Goal: Information Seeking & Learning: Learn about a topic

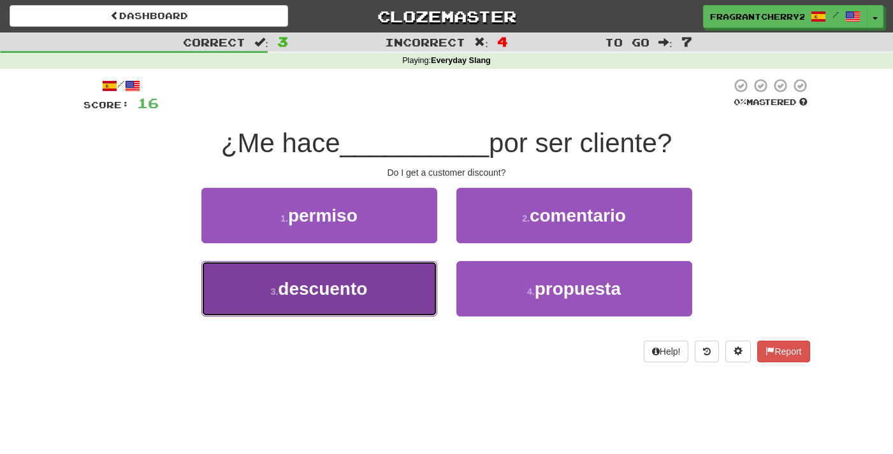
click at [417, 292] on button "3 . descuento" at bounding box center [319, 288] width 236 height 55
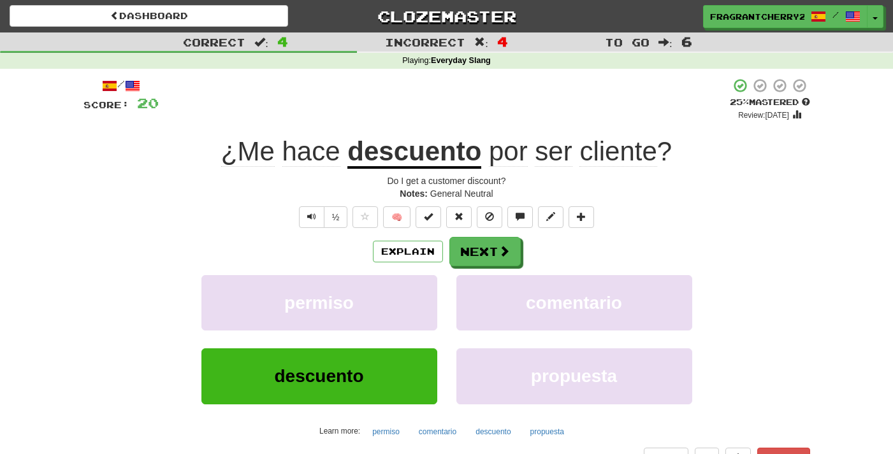
click at [480, 269] on div "Explain Next permiso comentario descuento propuesta Learn more: permiso comenta…" at bounding box center [446, 339] width 726 height 205
click at [482, 262] on button "Next" at bounding box center [485, 252] width 71 height 29
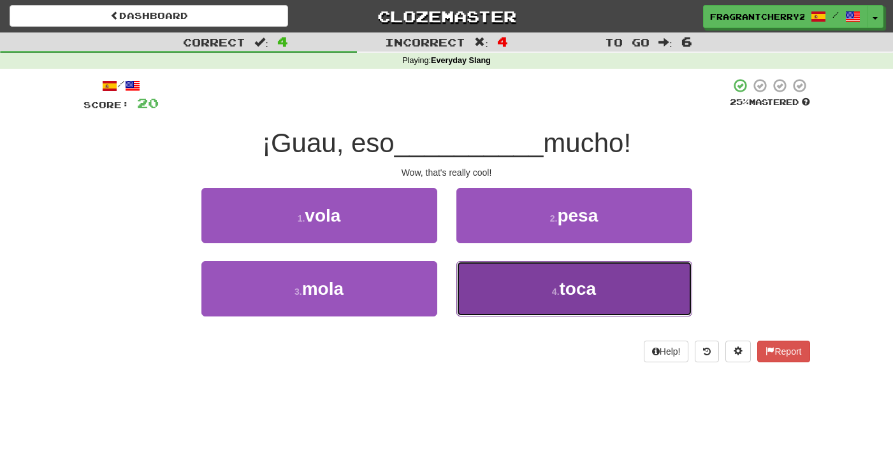
click at [518, 313] on button "4 . toca" at bounding box center [574, 288] width 236 height 55
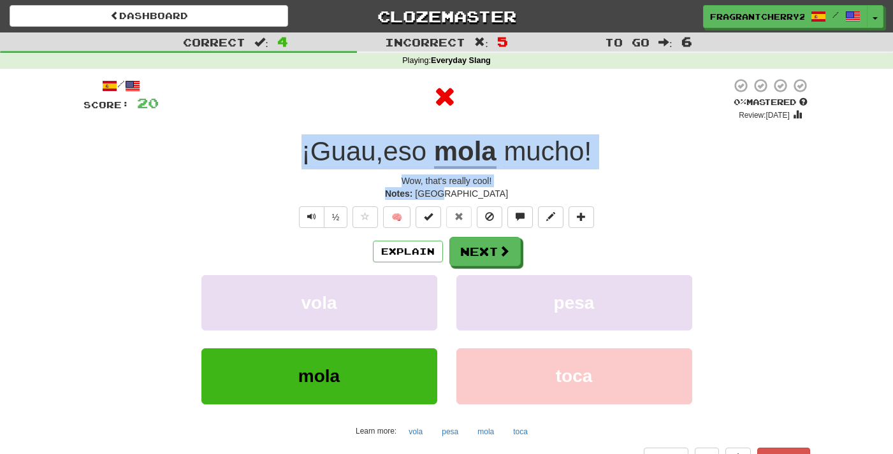
drag, startPoint x: 495, startPoint y: 199, endPoint x: 301, endPoint y: 153, distance: 199.2
click at [301, 153] on div "/ Score: 20 0 % Mastered Review: [DATE] ¡Guau , eso mola mucho ! Wow, that's re…" at bounding box center [446, 273] width 726 height 391
copy div "¡Guau , eso mola mucho ! Wow, that's really cool! Notes: [GEOGRAPHIC_DATA]"
click at [473, 246] on button "Next" at bounding box center [485, 252] width 71 height 29
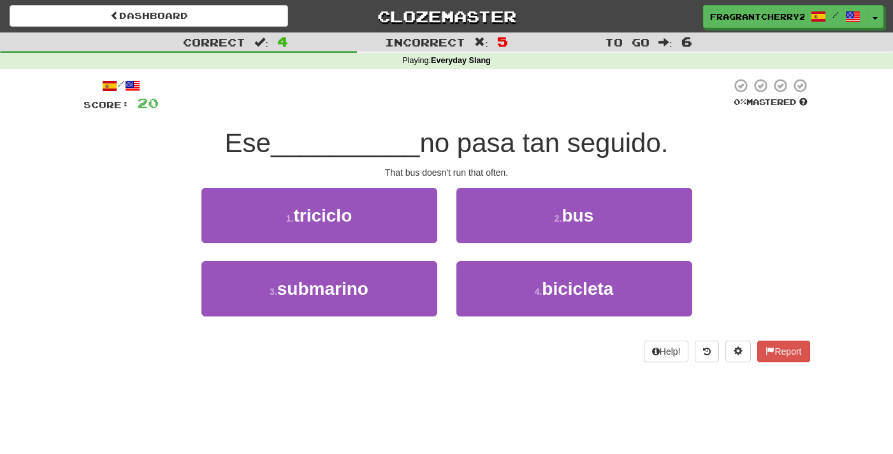
click at [336, 69] on div "Correct : 4 Incorrect : 5 To go : 6 Playing : Everyday Slang / Score: 20 0 % Ma…" at bounding box center [446, 206] width 893 height 348
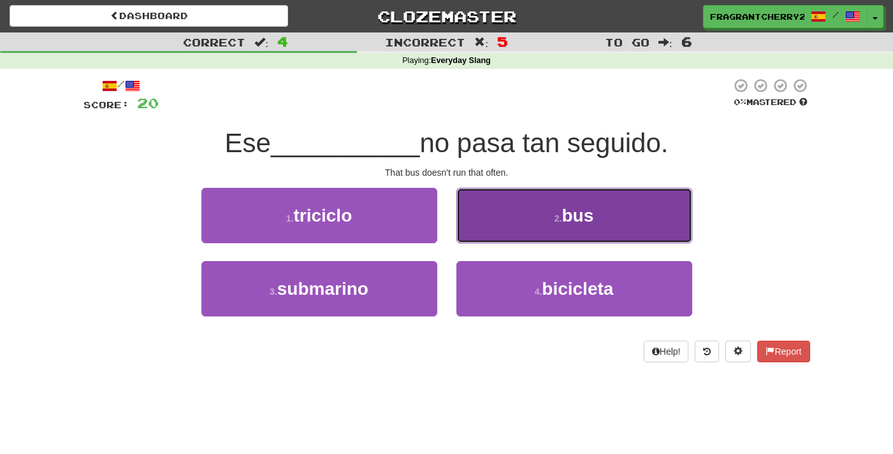
click at [525, 235] on button "2 . bus" at bounding box center [574, 215] width 236 height 55
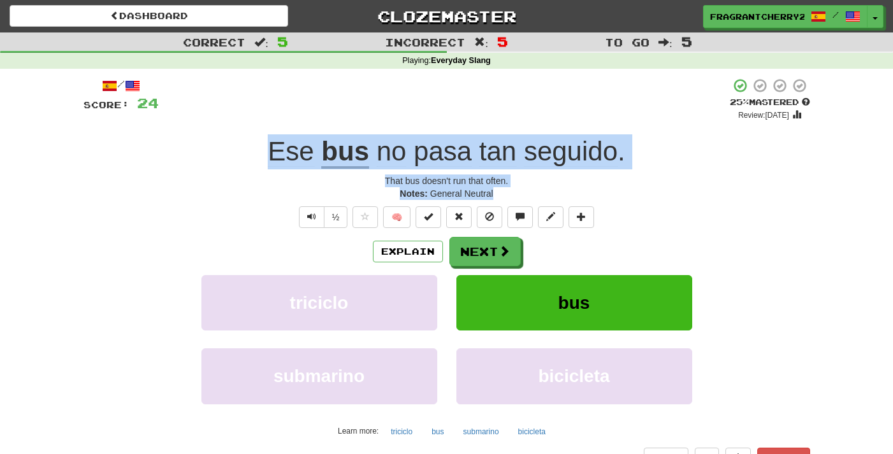
drag, startPoint x: 478, startPoint y: 193, endPoint x: 251, endPoint y: 144, distance: 232.1
click at [251, 144] on div "/ Score: 24 + 4 25 % Mastered Review: 2025-09-20 Ese bus no pasa tan seguido . …" at bounding box center [446, 273] width 726 height 391
copy div "Ese bus no pasa tan seguido . That bus doesn't run that often. Notes: General N…"
click at [491, 259] on button "Next" at bounding box center [485, 252] width 71 height 29
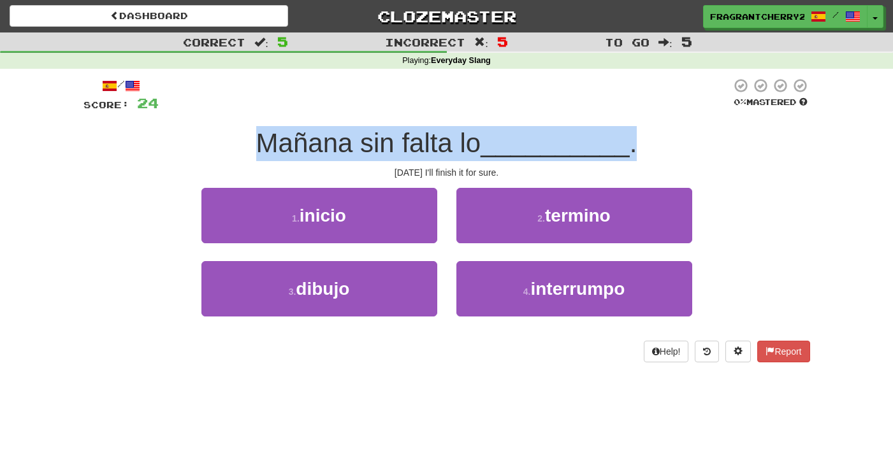
click at [412, 129] on span "Mañana sin falta lo" at bounding box center [368, 143] width 225 height 30
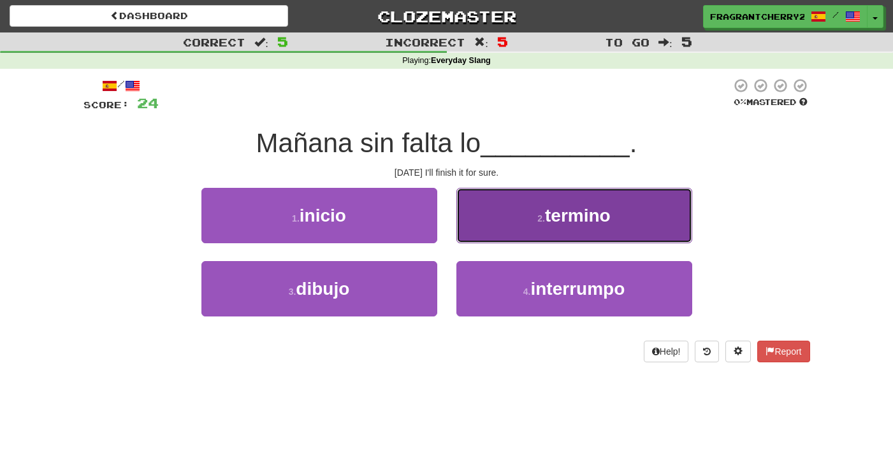
click at [511, 222] on button "2 . termino" at bounding box center [574, 215] width 236 height 55
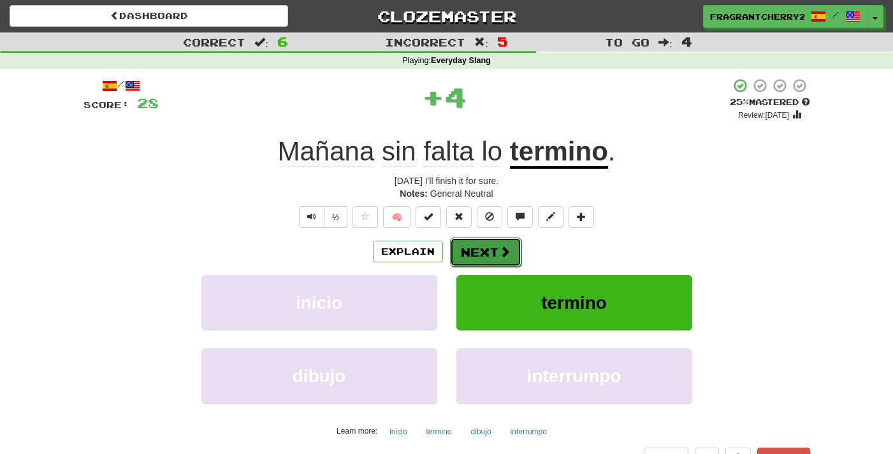
click at [495, 254] on button "Next" at bounding box center [485, 252] width 71 height 29
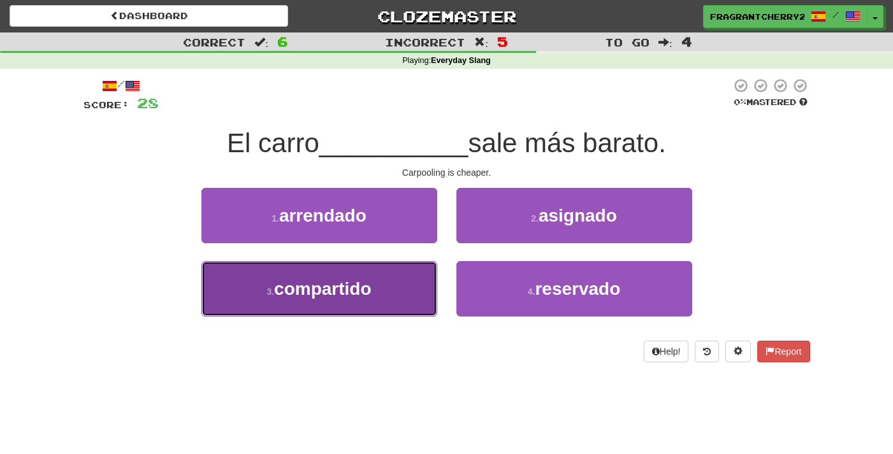
click at [308, 276] on button "3 . compartido" at bounding box center [319, 288] width 236 height 55
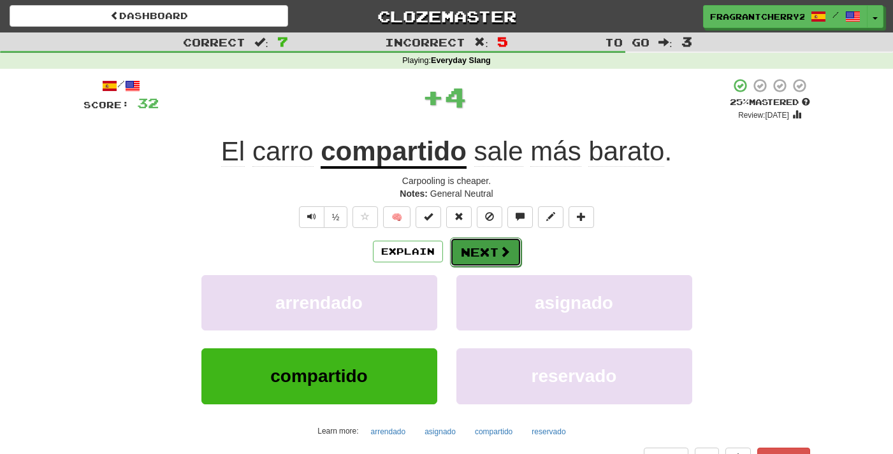
click at [477, 247] on button "Next" at bounding box center [485, 252] width 71 height 29
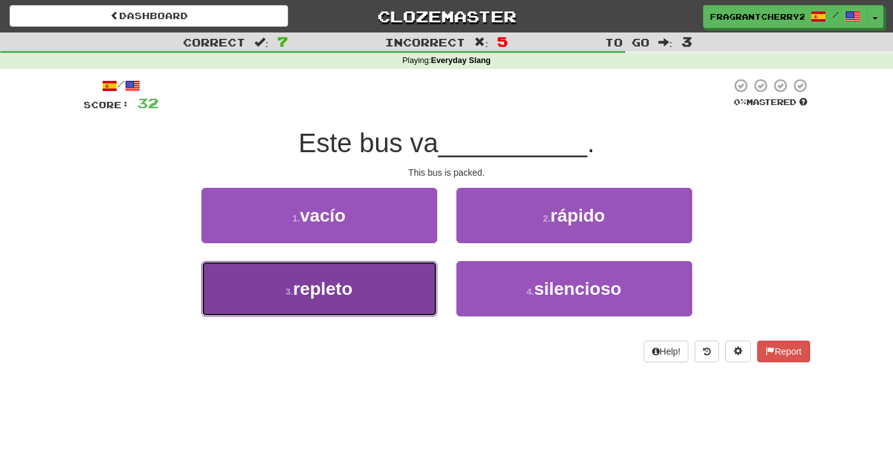
click at [407, 298] on button "3 . repleto" at bounding box center [319, 288] width 236 height 55
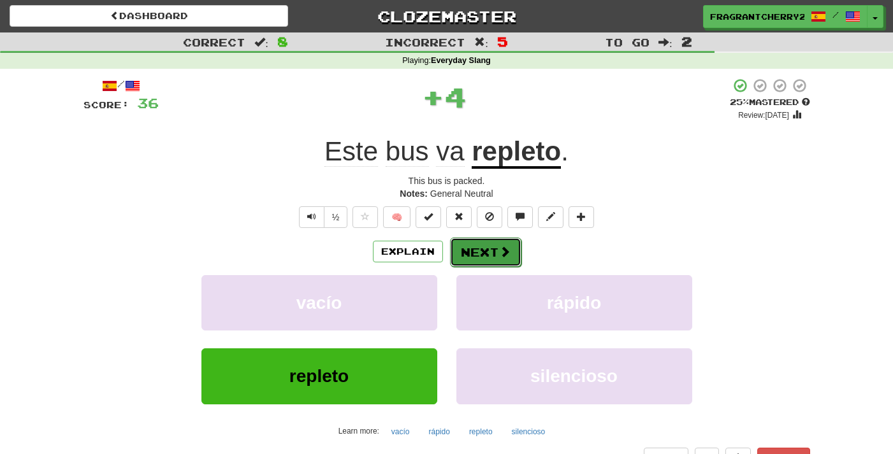
click at [482, 251] on button "Next" at bounding box center [485, 252] width 71 height 29
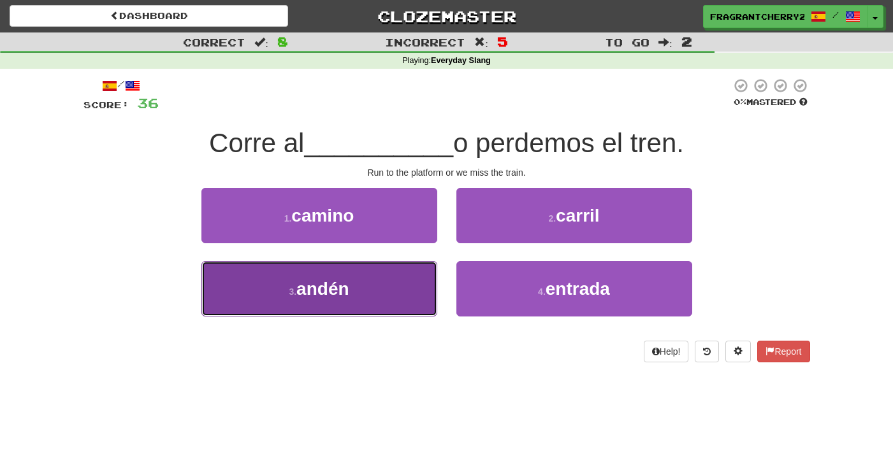
click at [360, 294] on button "3 . andén" at bounding box center [319, 288] width 236 height 55
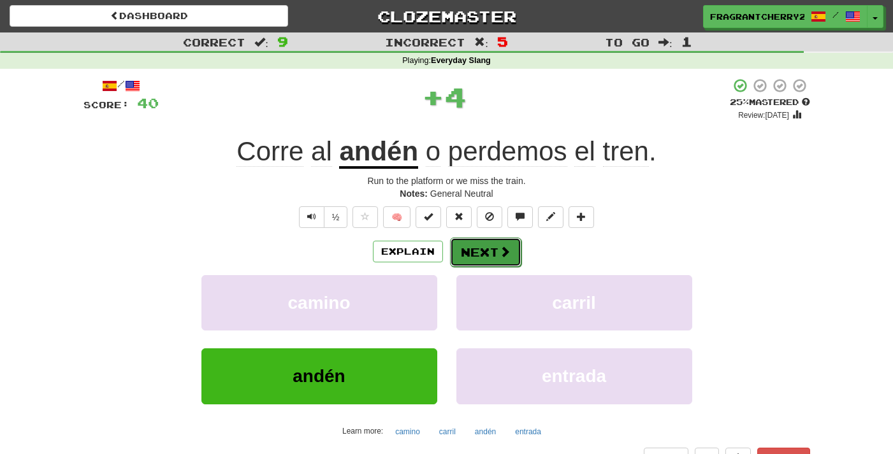
click at [466, 247] on button "Next" at bounding box center [485, 252] width 71 height 29
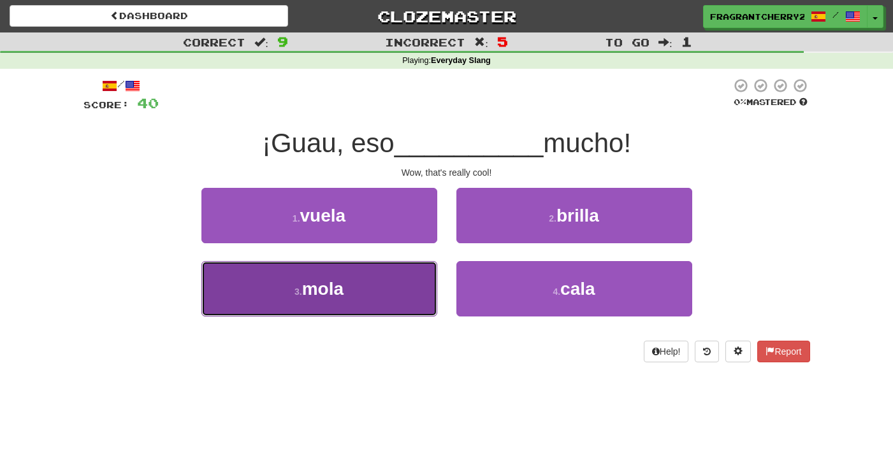
click at [382, 278] on button "3 . mola" at bounding box center [319, 288] width 236 height 55
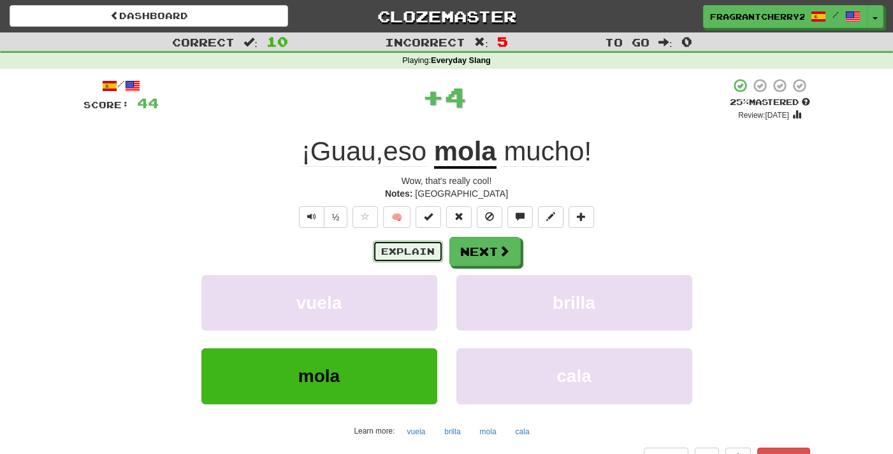
click at [392, 256] on button "Explain" at bounding box center [408, 252] width 70 height 22
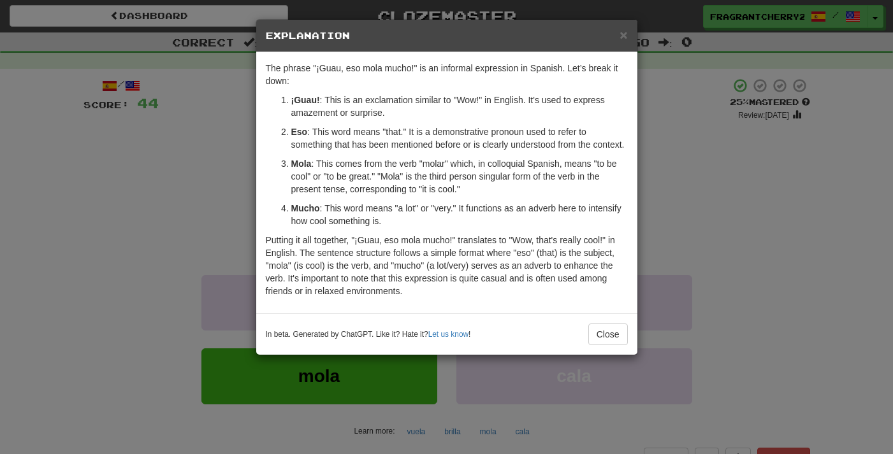
click at [217, 159] on div "× Explanation The phrase "¡Guau, eso mola mucho!" is an informal expression in …" at bounding box center [446, 227] width 893 height 454
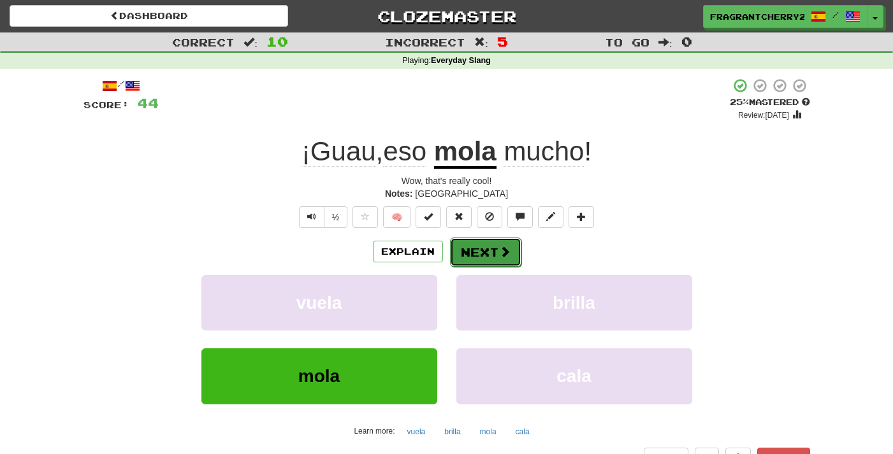
click at [510, 254] on button "Next" at bounding box center [485, 252] width 71 height 29
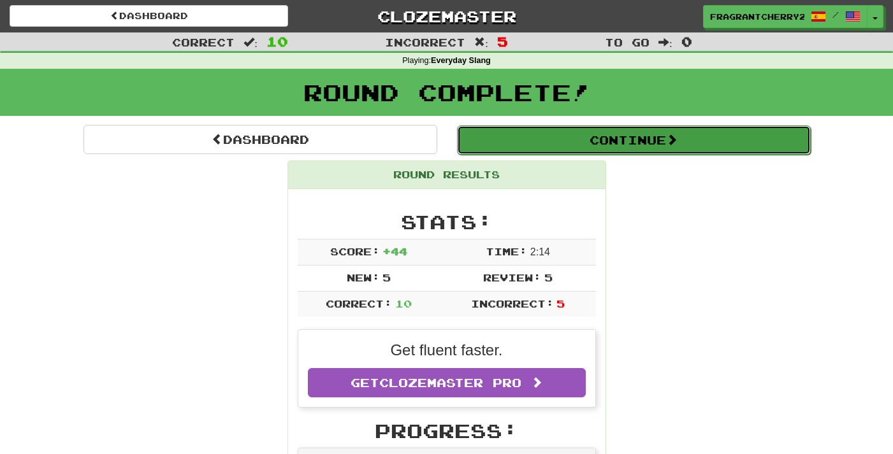
click at [495, 148] on button "Continue" at bounding box center [634, 140] width 354 height 29
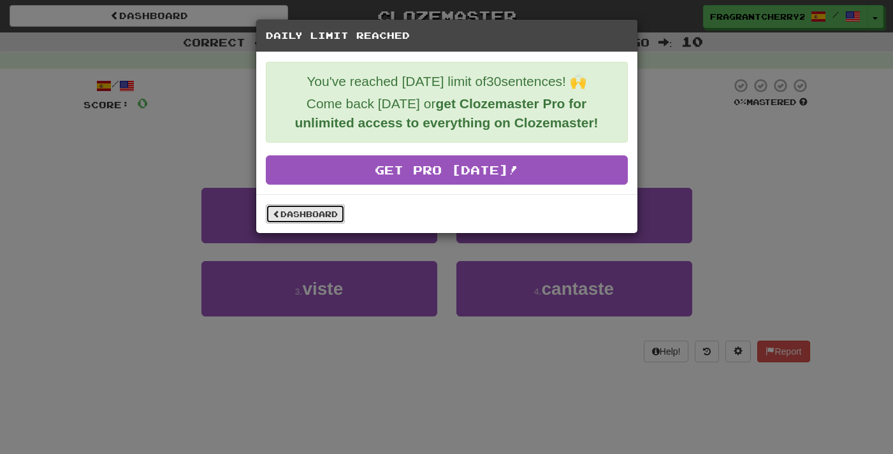
click at [322, 212] on link "Dashboard" at bounding box center [305, 214] width 79 height 19
